Goal: Find specific page/section: Find specific page/section

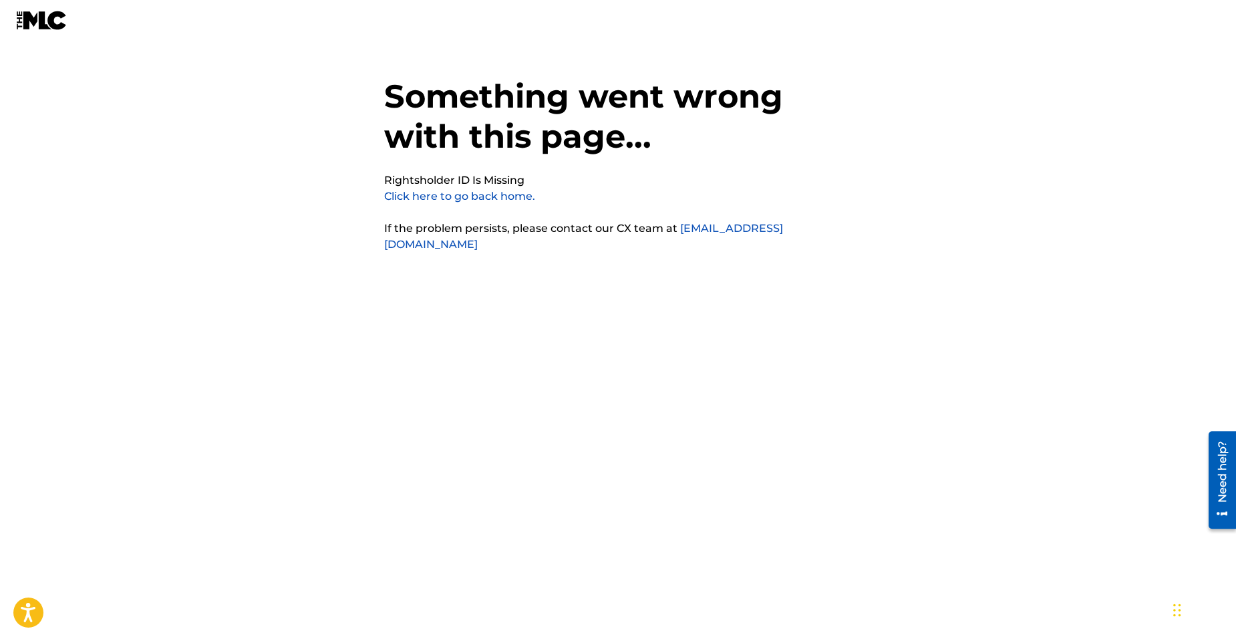
click at [471, 197] on link "Click here to go back home." at bounding box center [459, 196] width 151 height 13
click at [431, 196] on link "Click here to go back home." at bounding box center [459, 196] width 151 height 13
